Goal: Transaction & Acquisition: Purchase product/service

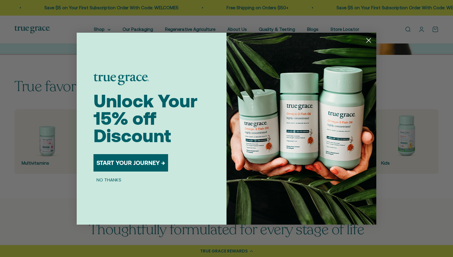
scroll to position [155, 0]
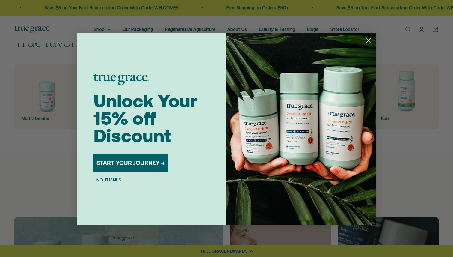
click at [370, 41] on circle "Close dialog" at bounding box center [369, 40] width 10 height 10
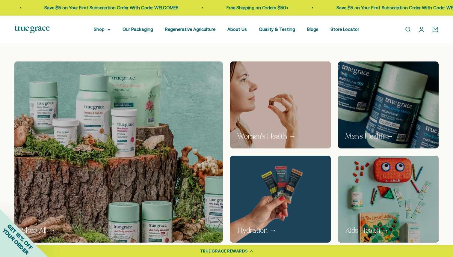
scroll to position [316, 0]
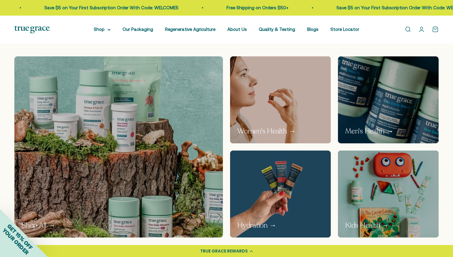
click at [148, 154] on img at bounding box center [118, 147] width 221 height 192
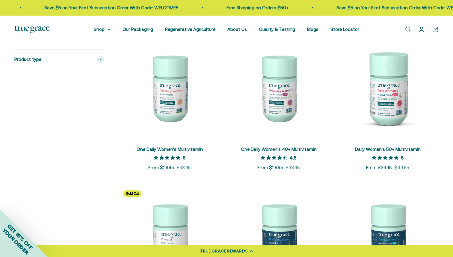
scroll to position [146, 0]
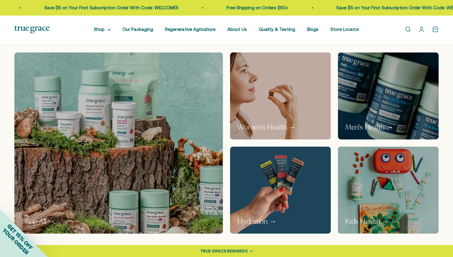
scroll to position [352, 0]
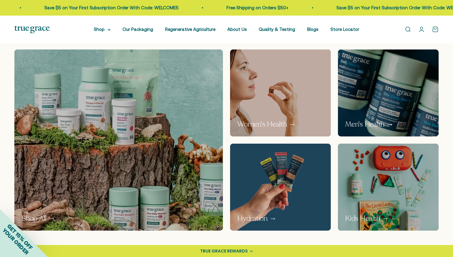
click at [271, 178] on img at bounding box center [280, 187] width 107 height 92
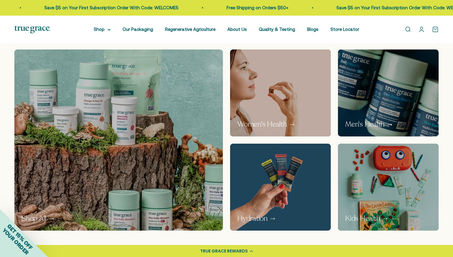
scroll to position [352, 0]
click at [170, 184] on img at bounding box center [118, 140] width 221 height 192
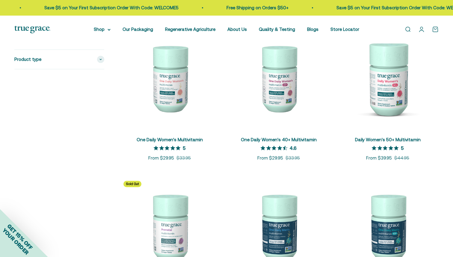
scroll to position [155, 0]
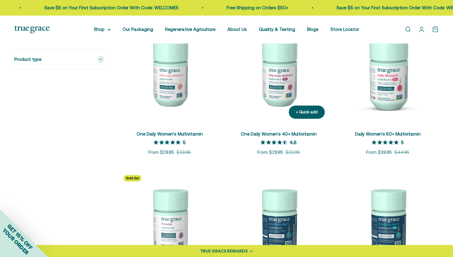
click at [274, 75] on img at bounding box center [279, 73] width 102 height 102
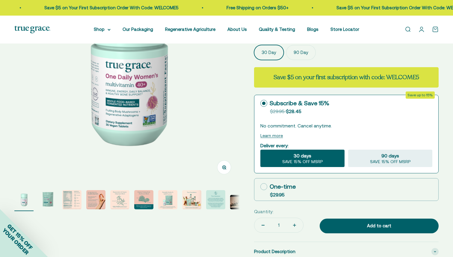
scroll to position [127, 0]
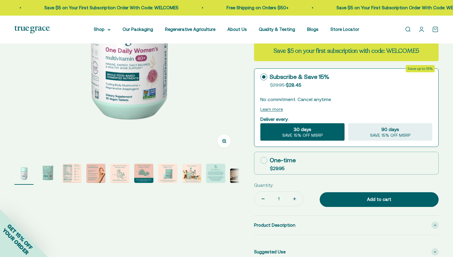
select select "3"
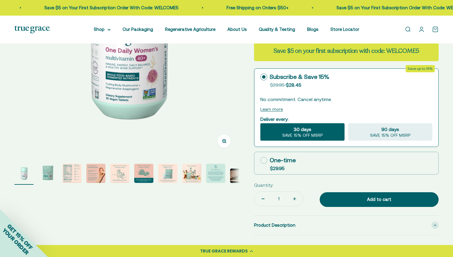
click at [191, 177] on img "Go to item 8" at bounding box center [191, 172] width 19 height 19
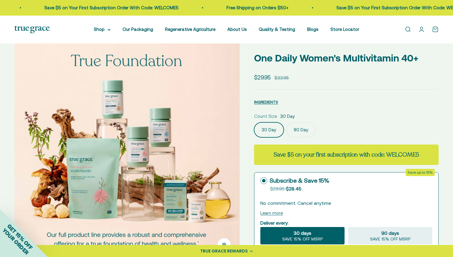
scroll to position [22, 0]
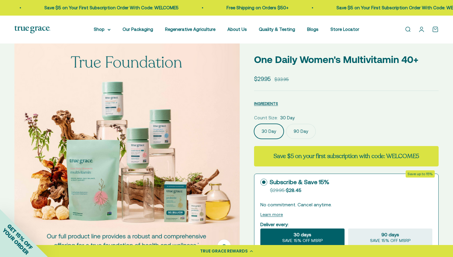
click at [300, 133] on label "90 Day" at bounding box center [301, 131] width 30 height 15
click at [254, 124] on input "90 Day" at bounding box center [254, 123] width 0 height 0
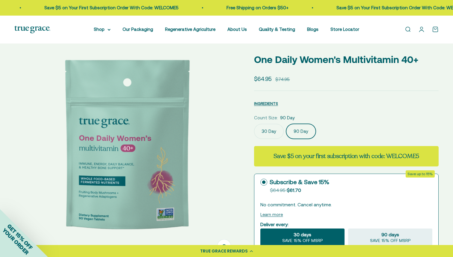
click at [275, 131] on label "30 Day" at bounding box center [269, 131] width 30 height 15
click at [254, 124] on input "30 Day" at bounding box center [254, 123] width 0 height 0
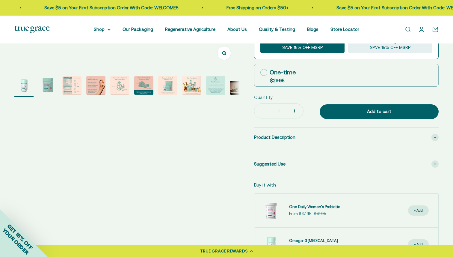
scroll to position [176, 0]
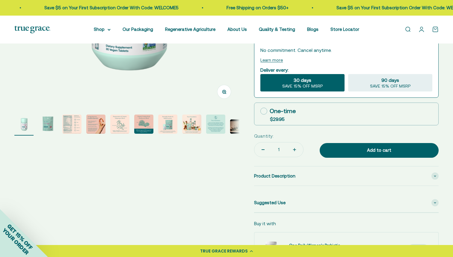
click at [192, 125] on img "Go to item 8" at bounding box center [191, 123] width 19 height 19
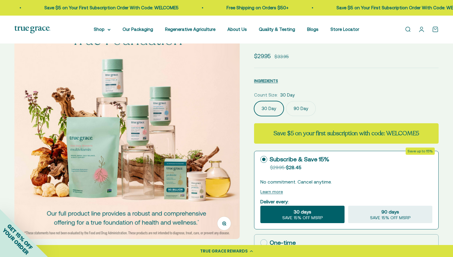
scroll to position [45, 0]
